Goal: Task Accomplishment & Management: Manage account settings

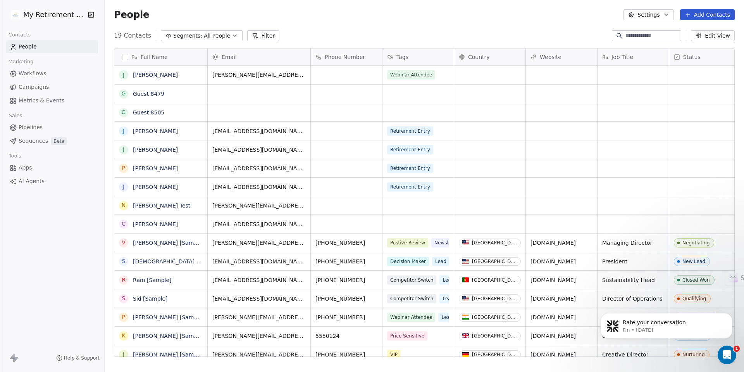
click at [55, 15] on html "My Retirement Exit Contacts People Marketing Workflows Campaigns Metrics & Even…" at bounding box center [372, 186] width 744 height 372
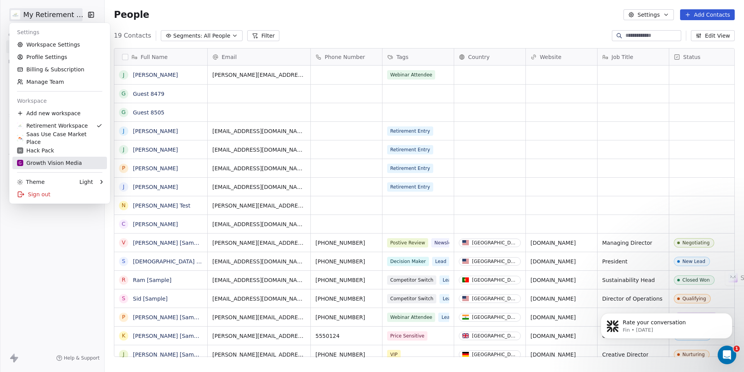
click at [43, 163] on div "G Growth Vision Media" at bounding box center [49, 163] width 65 height 8
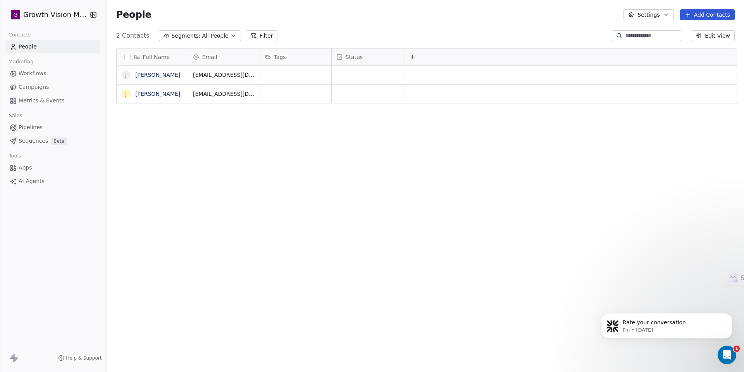
scroll to position [327, 640]
click at [666, 15] on icon "button" at bounding box center [666, 15] width 6 height 6
click at [665, 14] on html "G Growth Vision Media Contacts People Marketing Workflows Campaigns Metrics & E…" at bounding box center [372, 186] width 744 height 372
click at [30, 72] on span "Workflows" at bounding box center [33, 73] width 28 height 8
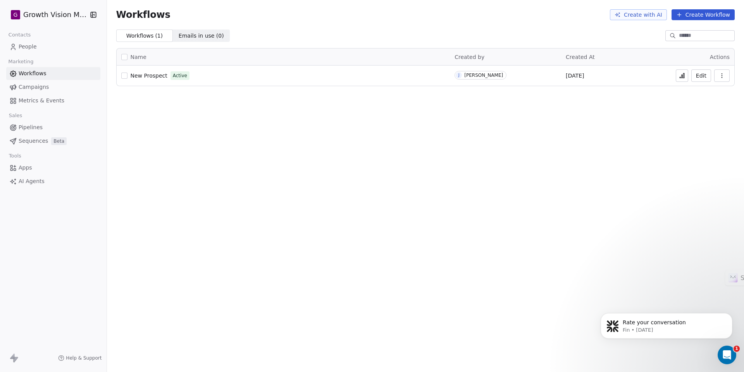
click at [28, 48] on span "People" at bounding box center [28, 47] width 18 height 8
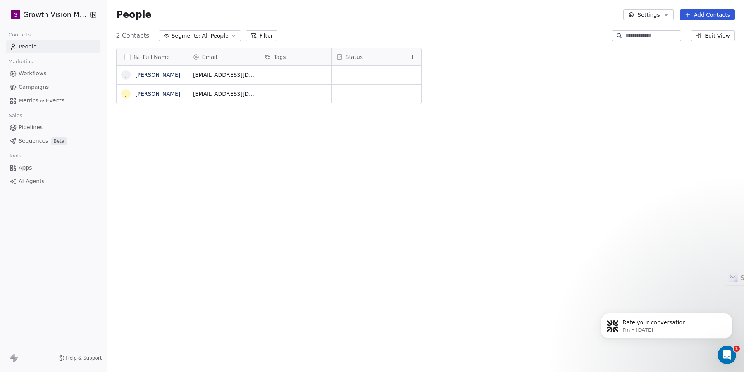
scroll to position [327, 640]
click at [79, 15] on html "G Growth Vision Media Contacts People Marketing Workflows Campaigns Metrics & E…" at bounding box center [372, 186] width 744 height 372
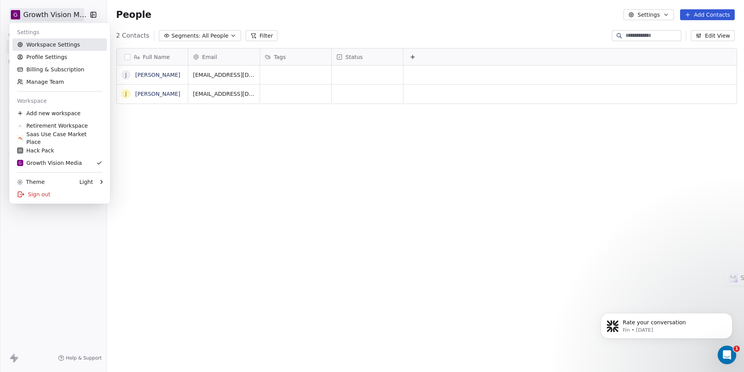
click at [62, 44] on link "Workspace Settings" at bounding box center [59, 44] width 95 height 12
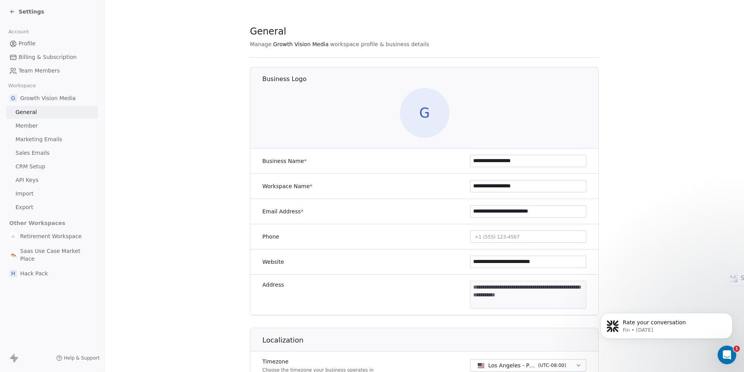
click at [28, 126] on span "Member" at bounding box center [27, 126] width 22 height 8
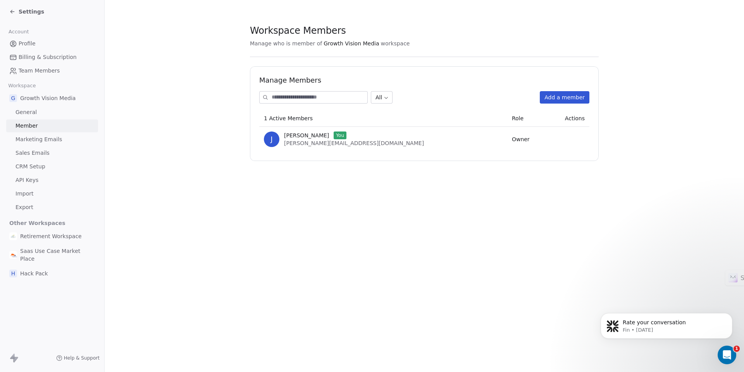
click at [27, 116] on link "General" at bounding box center [52, 112] width 92 height 13
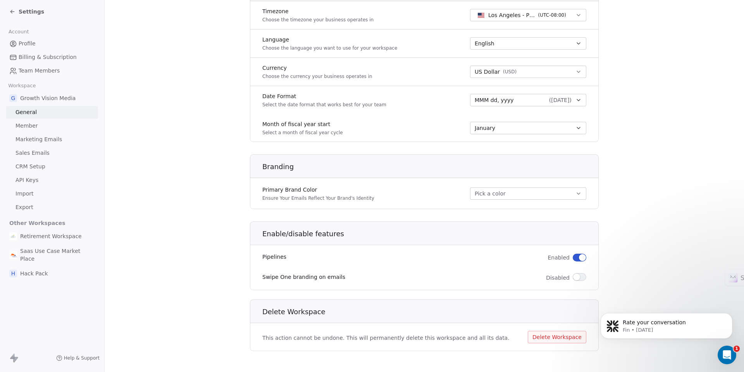
scroll to position [354, 0]
